Goal: Task Accomplishment & Management: Manage account settings

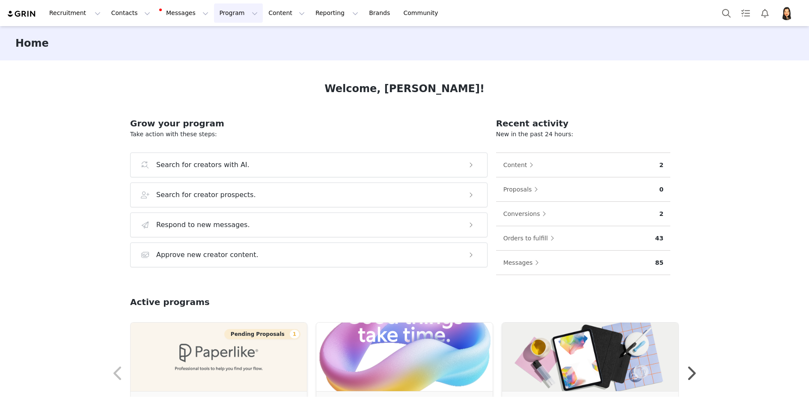
click at [233, 16] on button "Program Program" at bounding box center [238, 12] width 49 height 19
click at [233, 41] on p "Activations" at bounding box center [224, 37] width 33 height 9
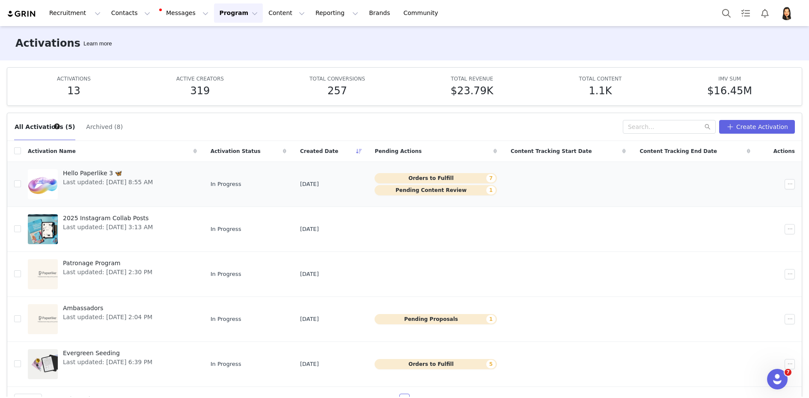
click at [124, 176] on span "Hello Paperlike 3 🦋" at bounding box center [108, 173] width 90 height 9
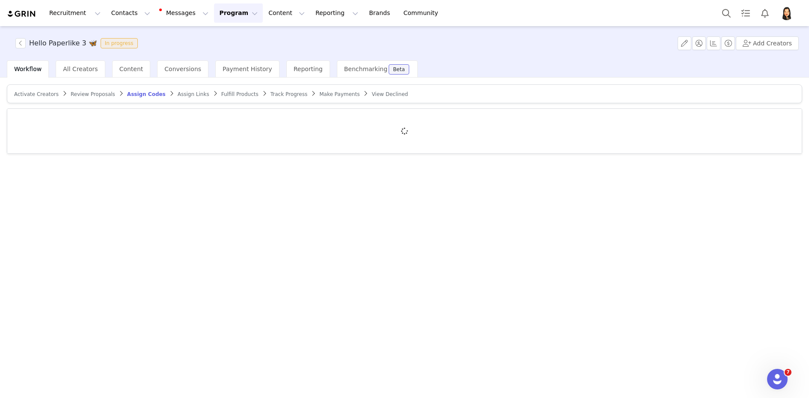
click at [323, 95] on span "Make Payments" at bounding box center [339, 94] width 40 height 6
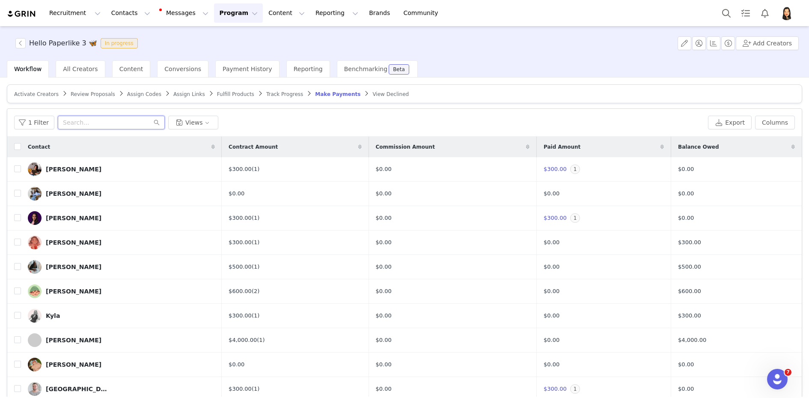
click at [126, 122] on input "text" at bounding box center [111, 123] width 107 height 14
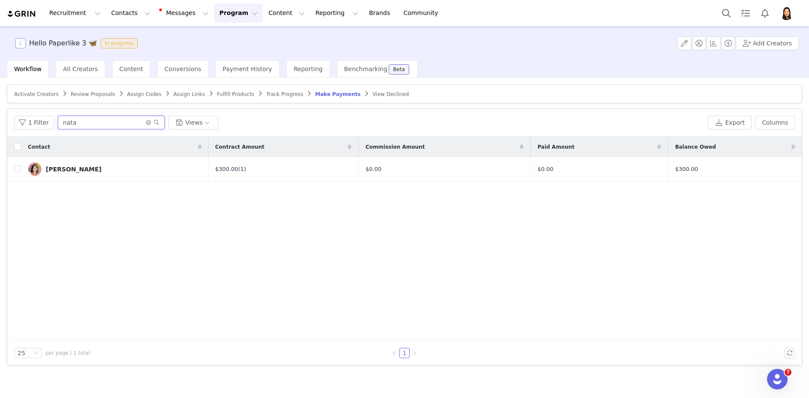
type input "nata"
click at [23, 40] on button "button" at bounding box center [20, 43] width 10 height 10
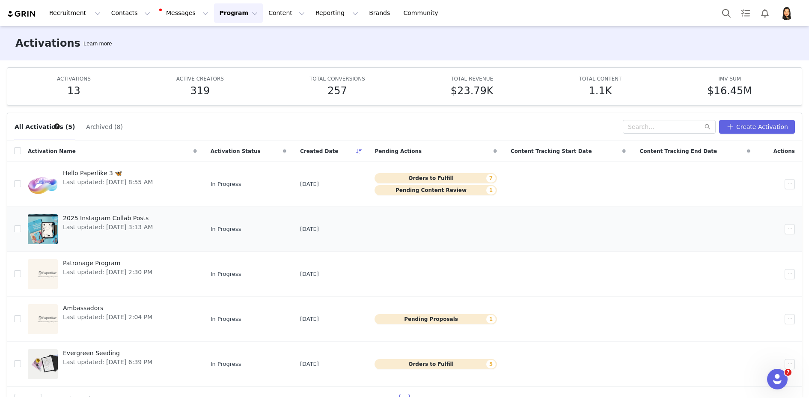
click at [158, 236] on div "2025 Instagram Collab Posts Last updated: [DATE] 3:13 AM" at bounding box center [108, 229] width 100 height 34
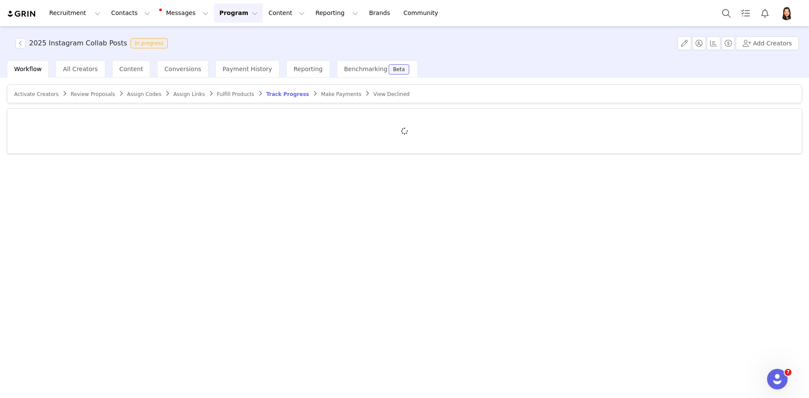
click at [326, 96] on span "Make Payments" at bounding box center [341, 94] width 40 height 6
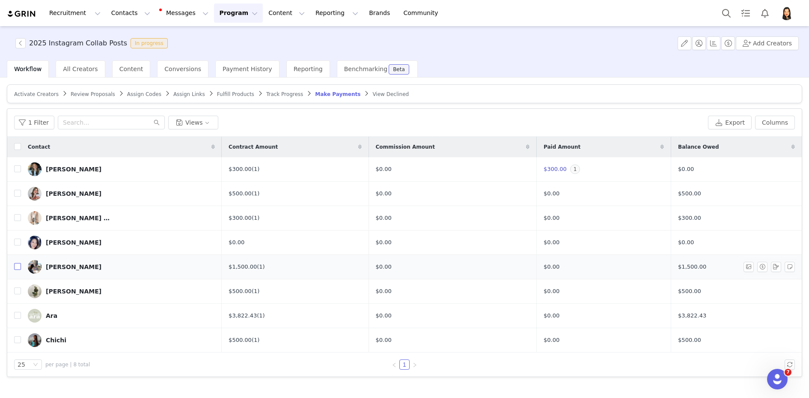
click at [16, 267] on input "checkbox" at bounding box center [17, 266] width 7 height 7
checkbox input "true"
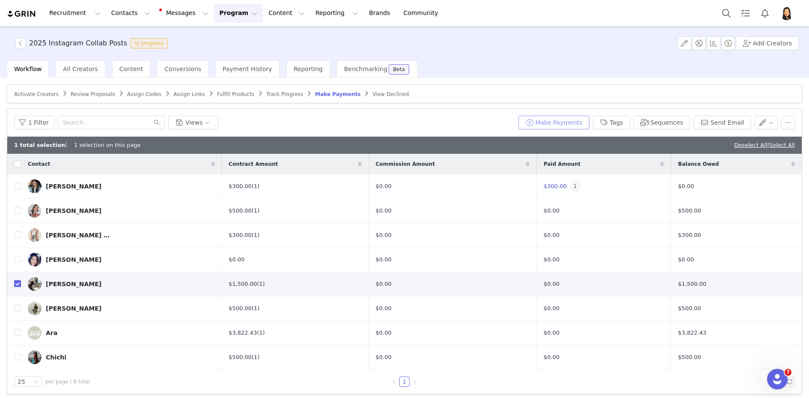
click at [573, 120] on button "Make Payments" at bounding box center [553, 123] width 71 height 14
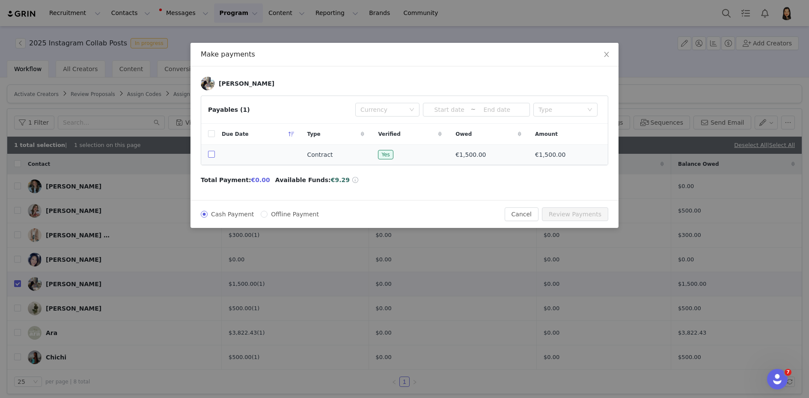
click at [209, 152] on input "checkbox" at bounding box center [211, 154] width 7 height 7
checkbox input "true"
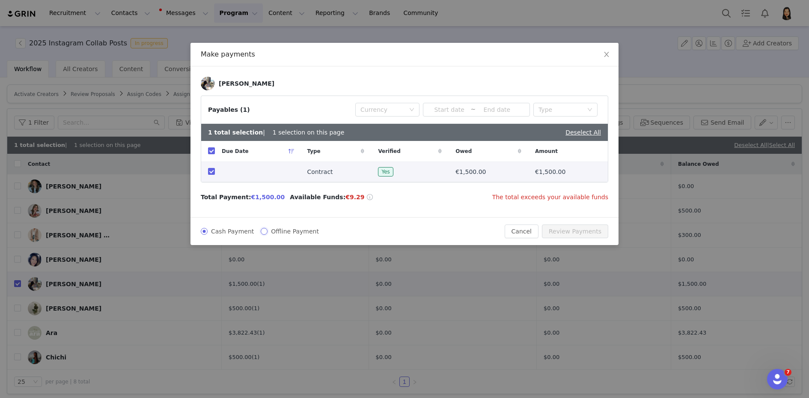
click at [261, 231] on input "Offline Payment" at bounding box center [264, 231] width 7 height 7
radio input "true"
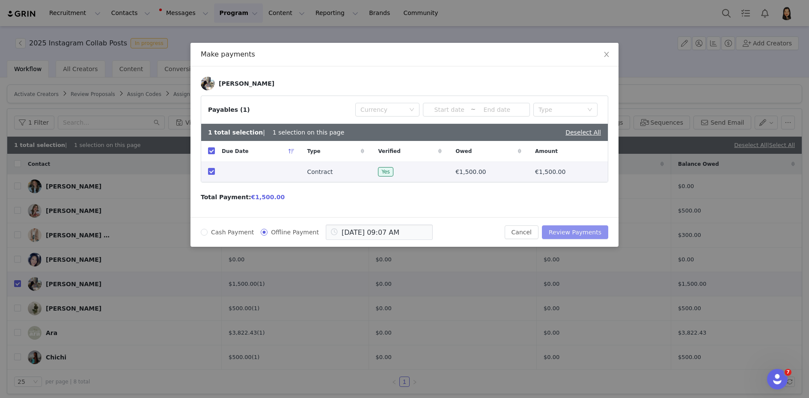
click at [570, 229] on button "Review Payments" at bounding box center [575, 232] width 66 height 14
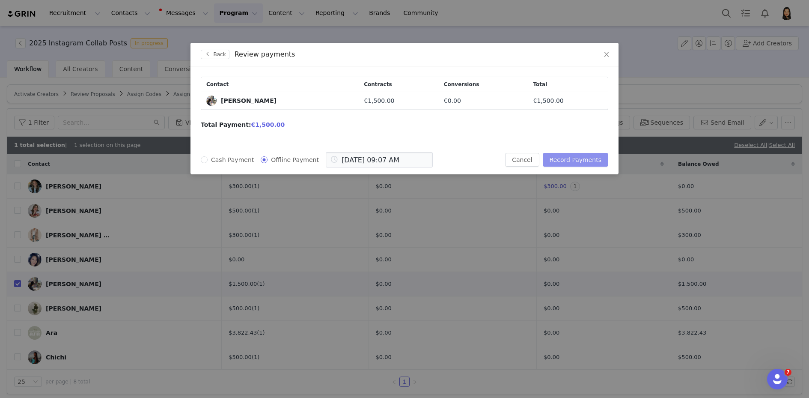
click at [587, 154] on button "Record Payments" at bounding box center [575, 160] width 65 height 14
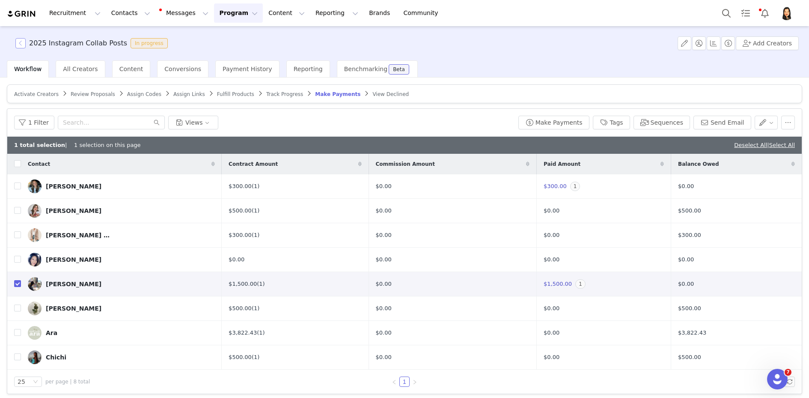
click at [21, 45] on button "button" at bounding box center [20, 43] width 10 height 10
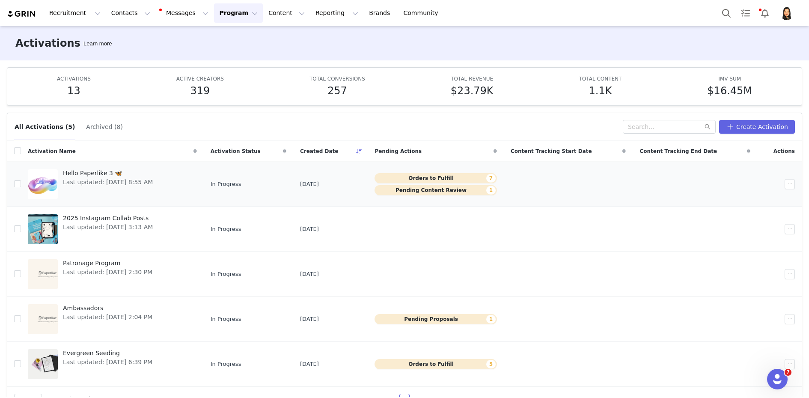
click at [145, 182] on span "Last updated: [DATE] 8:55 AM" at bounding box center [108, 182] width 90 height 9
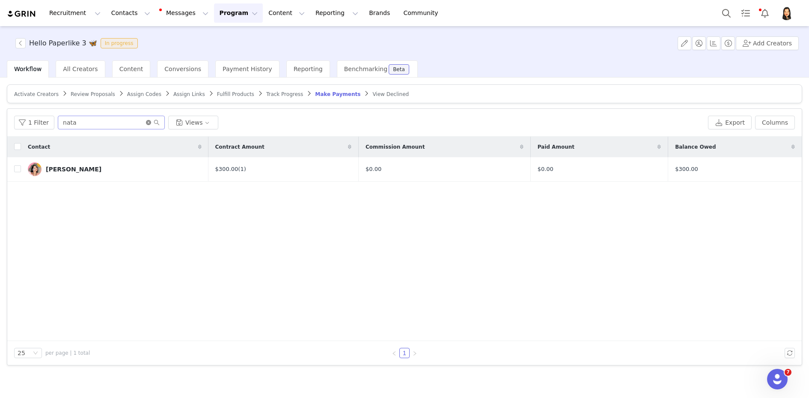
click at [146, 122] on icon "icon: close-circle" at bounding box center [148, 122] width 5 height 5
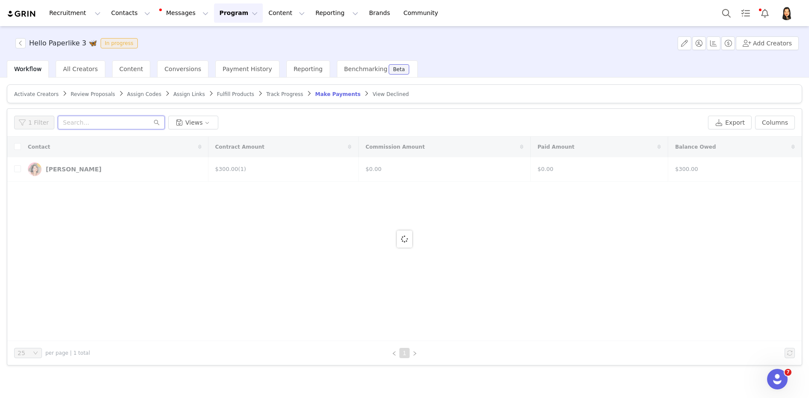
click at [103, 122] on input "text" at bounding box center [111, 123] width 107 height 14
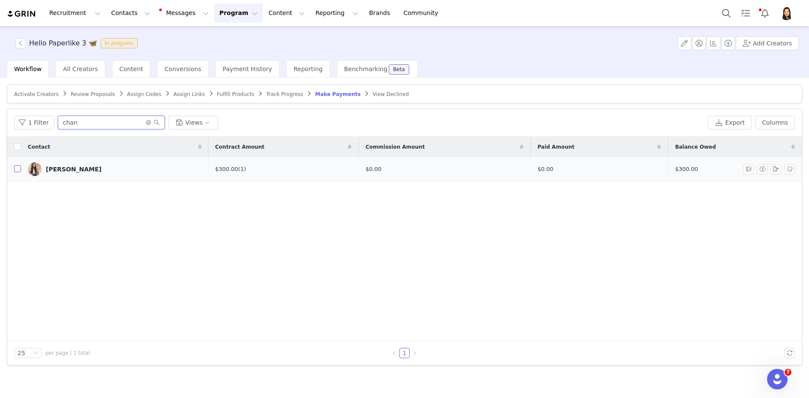
type input "chan"
click at [17, 166] on input "checkbox" at bounding box center [17, 168] width 7 height 7
checkbox input "true"
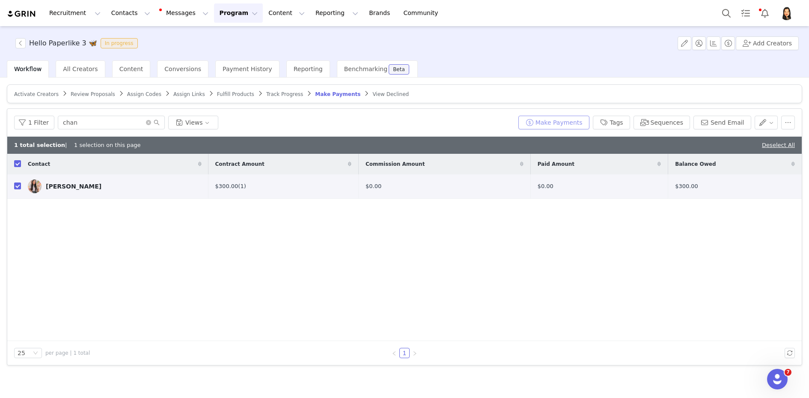
click at [556, 119] on button "Make Payments" at bounding box center [553, 123] width 71 height 14
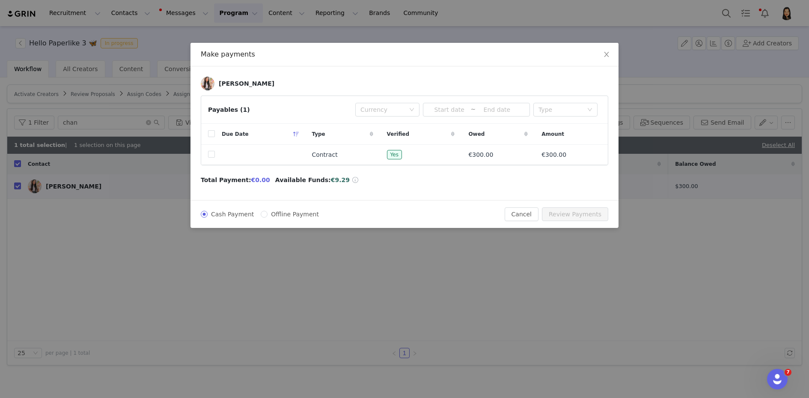
click at [271, 213] on span "Offline Payment" at bounding box center [294, 214] width 55 height 7
click at [267, 213] on input "Offline Payment" at bounding box center [264, 214] width 7 height 7
radio input "true"
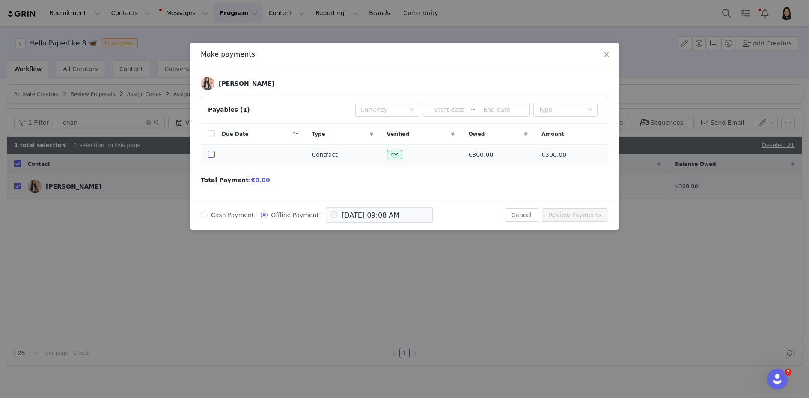
click at [211, 154] on input "checkbox" at bounding box center [211, 154] width 7 height 7
checkbox input "true"
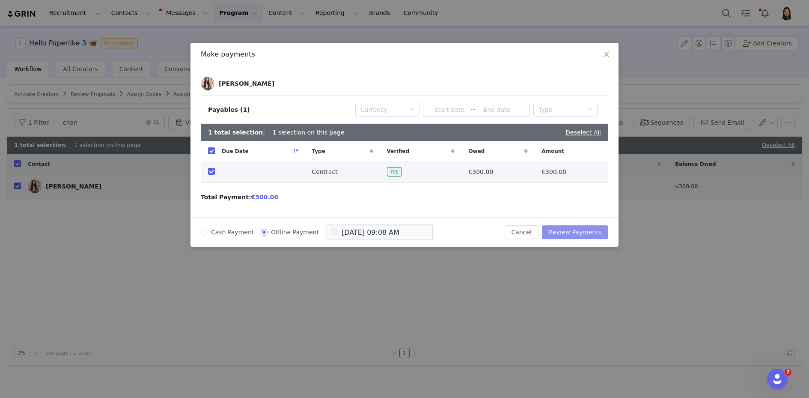
click at [578, 229] on button "Review Payments" at bounding box center [575, 232] width 66 height 14
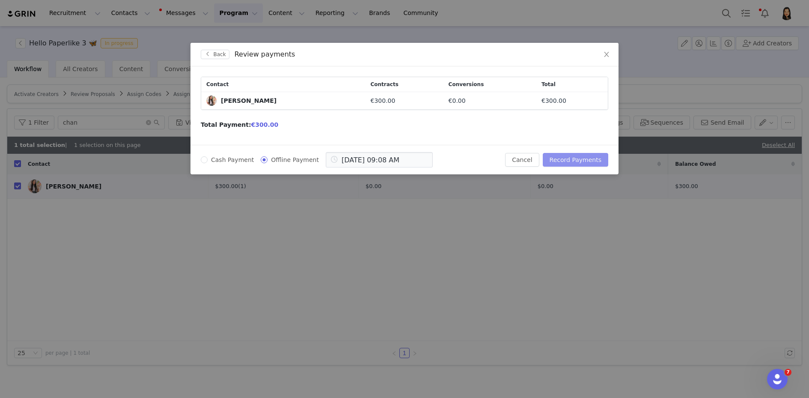
click at [580, 157] on button "Record Payments" at bounding box center [575, 160] width 65 height 14
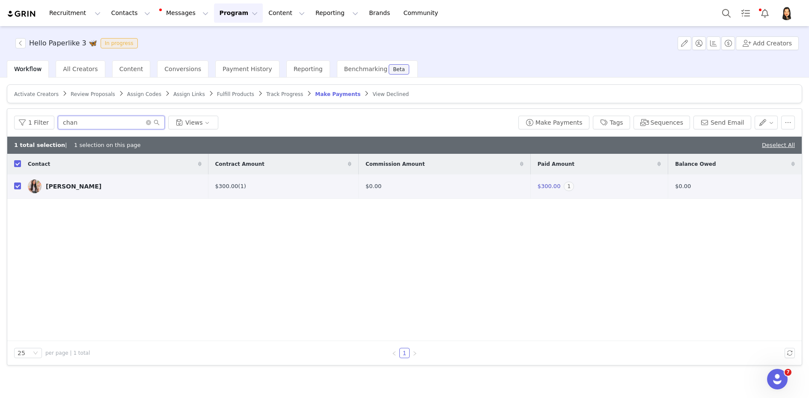
click at [74, 122] on input "chan" at bounding box center [111, 123] width 107 height 14
type input "payp"
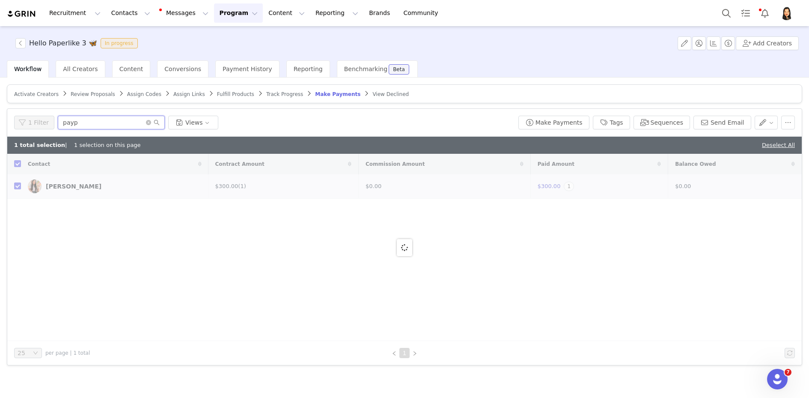
checkbox input "false"
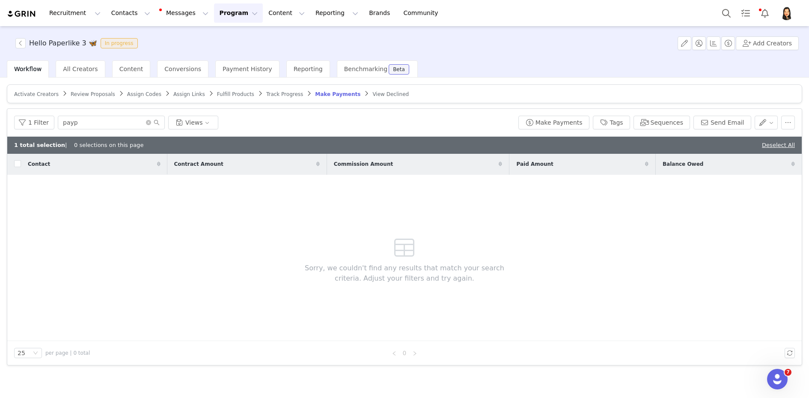
click at [102, 163] on div "Contact" at bounding box center [94, 164] width 146 height 21
click at [90, 119] on input "payp" at bounding box center [111, 123] width 107 height 14
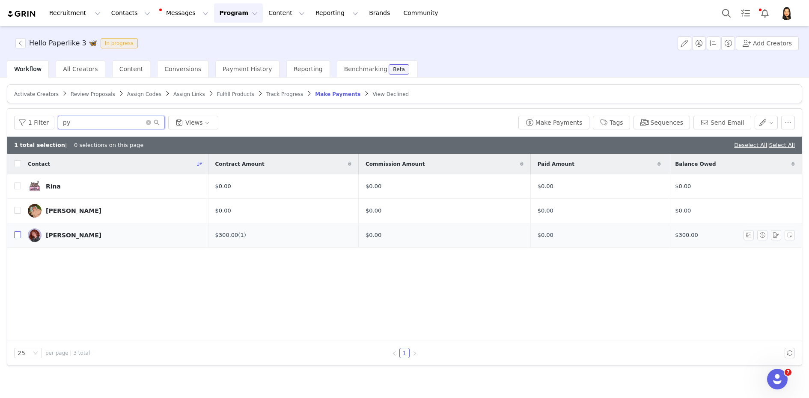
type input "py"
click at [18, 235] on input "checkbox" at bounding box center [17, 234] width 7 height 7
checkbox input "true"
click at [574, 122] on button "Make Payments" at bounding box center [553, 123] width 71 height 14
radio input "true"
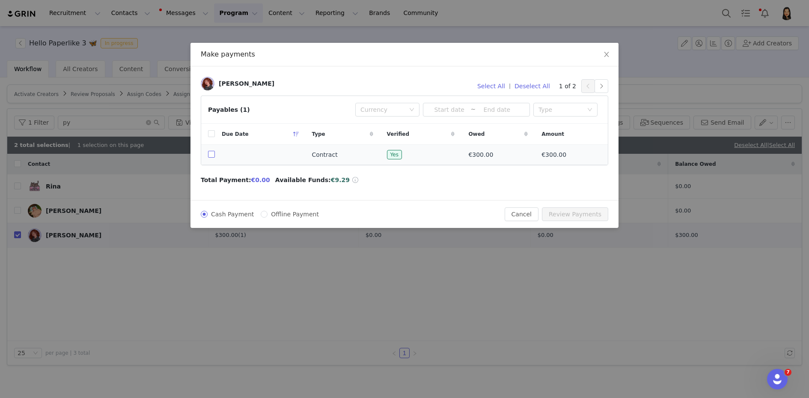
click at [213, 154] on input "checkbox" at bounding box center [211, 154] width 7 height 7
checkbox input "true"
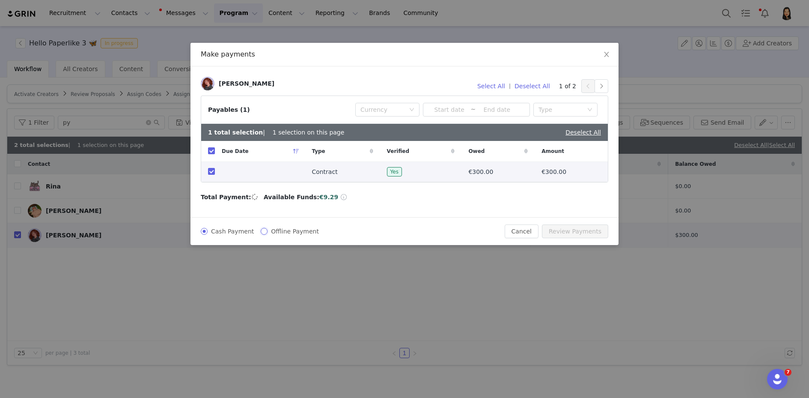
click at [261, 231] on input "Offline Payment" at bounding box center [264, 231] width 7 height 7
radio input "true"
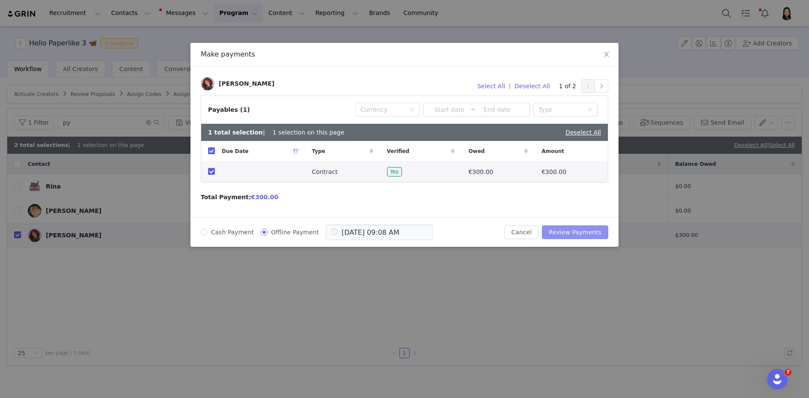
click at [573, 231] on button "Review Payments" at bounding box center [575, 232] width 66 height 14
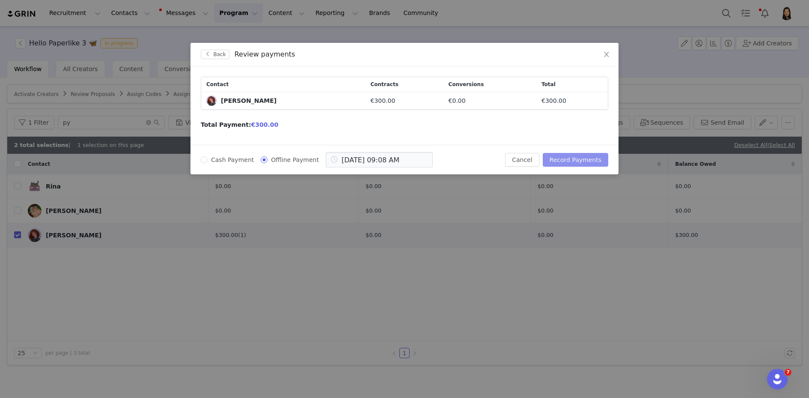
click at [579, 157] on button "Record Payments" at bounding box center [575, 160] width 65 height 14
